Goal: Complete application form

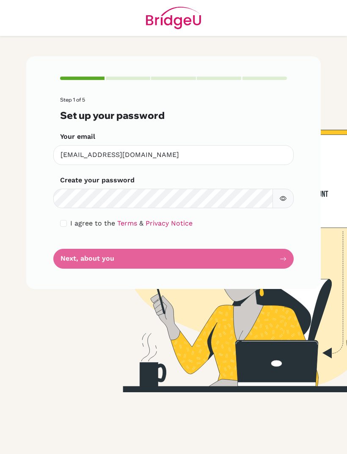
click at [279, 199] on button "button" at bounding box center [282, 199] width 21 height 20
click at [287, 195] on button "button" at bounding box center [282, 199] width 21 height 20
click at [288, 193] on button "button" at bounding box center [282, 199] width 21 height 20
click at [281, 197] on icon "button" at bounding box center [282, 198] width 7 height 7
click at [211, 263] on form "Step 1 of 5 Set up your password Your email [EMAIL_ADDRESS][DOMAIN_NAME] Invali…" at bounding box center [173, 183] width 227 height 172
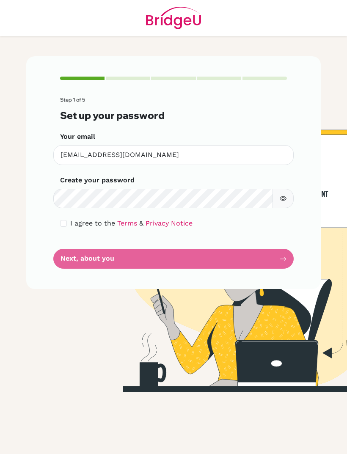
click at [189, 260] on form "Step 1 of 5 Set up your password Your email [EMAIL_ADDRESS][DOMAIN_NAME] Invali…" at bounding box center [173, 183] width 227 height 172
click at [196, 259] on form "Step 1 of 5 Set up your password Your email [EMAIL_ADDRESS][DOMAIN_NAME] Invali…" at bounding box center [173, 183] width 227 height 172
click at [66, 222] on input "checkbox" at bounding box center [63, 223] width 7 height 7
checkbox input "true"
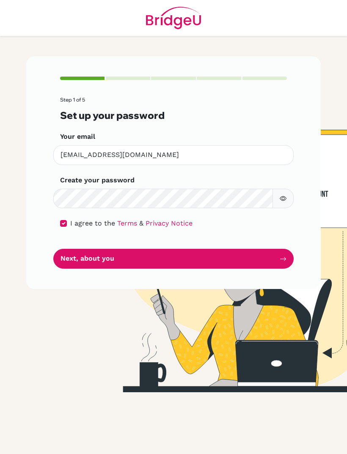
click at [165, 263] on button "Next, about you" at bounding box center [173, 259] width 240 height 20
click at [175, 250] on button "Next, about you" at bounding box center [173, 259] width 240 height 20
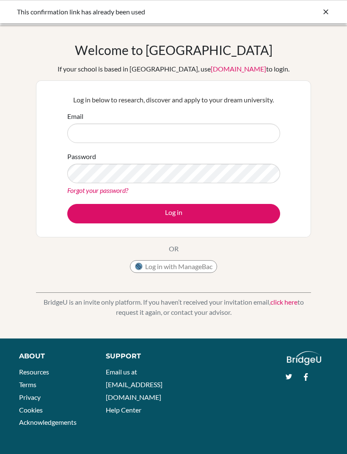
click at [257, 129] on input "Email" at bounding box center [173, 132] width 213 height 19
type input "[EMAIL_ADDRESS][DOMAIN_NAME]"
click at [222, 209] on button "Log in" at bounding box center [173, 213] width 213 height 19
